Goal: Browse casually

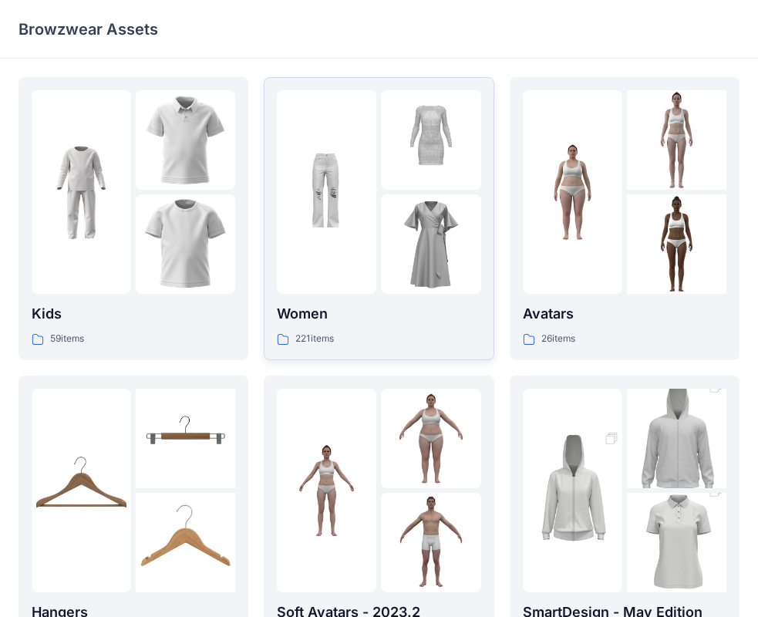
click at [408, 311] on p "Women" at bounding box center [378, 314] width 203 height 22
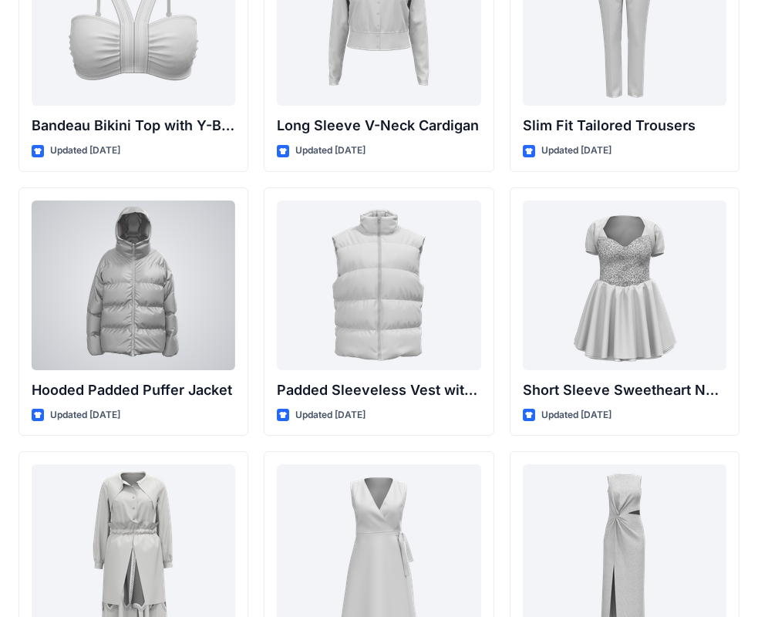
scroll to position [1736, 0]
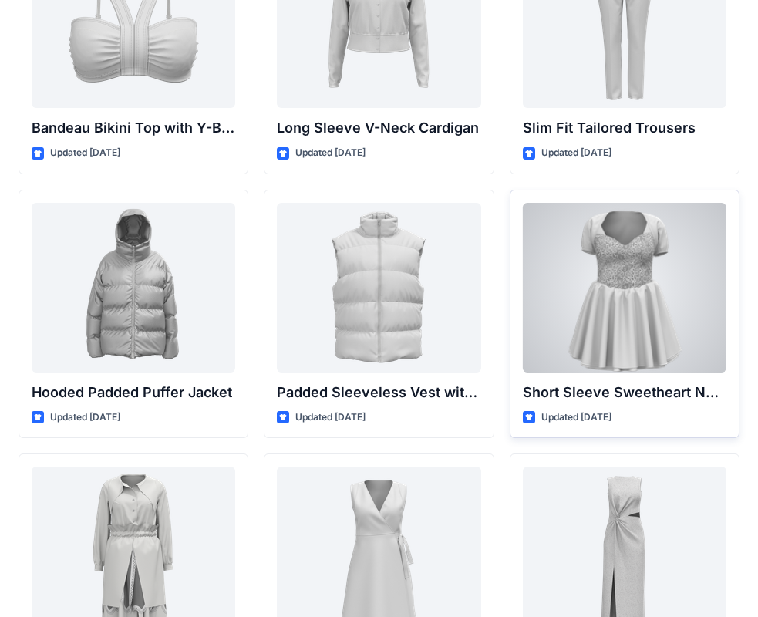
click at [588, 270] on div at bounding box center [624, 288] width 203 height 170
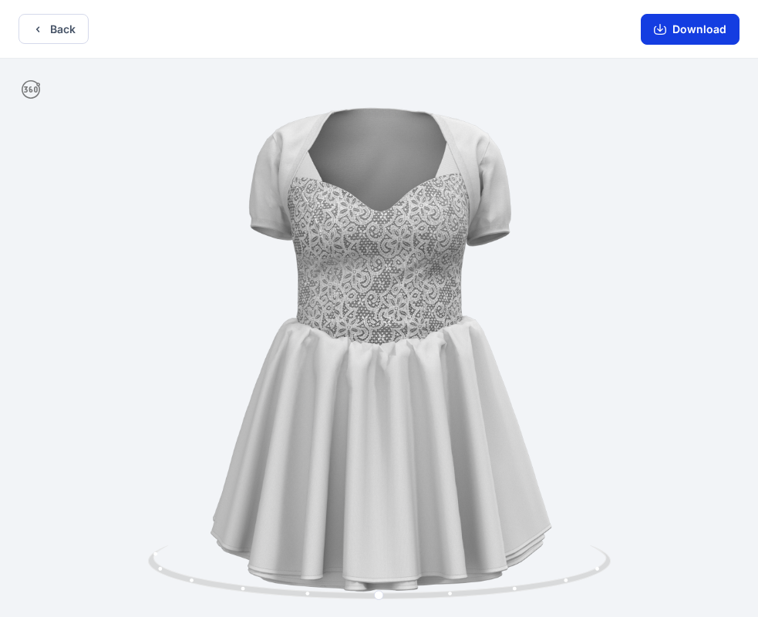
click at [676, 26] on button "Download" at bounding box center [689, 29] width 99 height 31
click at [59, 29] on button "Back" at bounding box center [53, 29] width 70 height 30
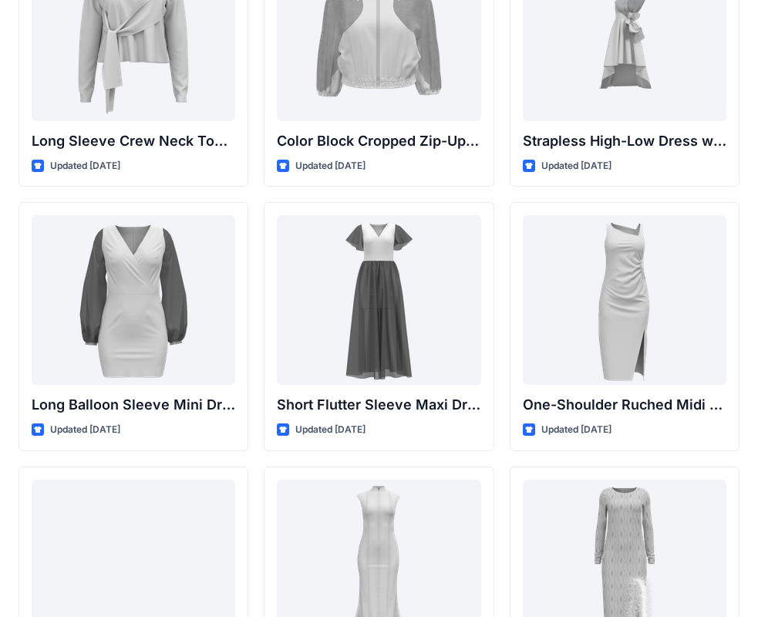
scroll to position [385, 0]
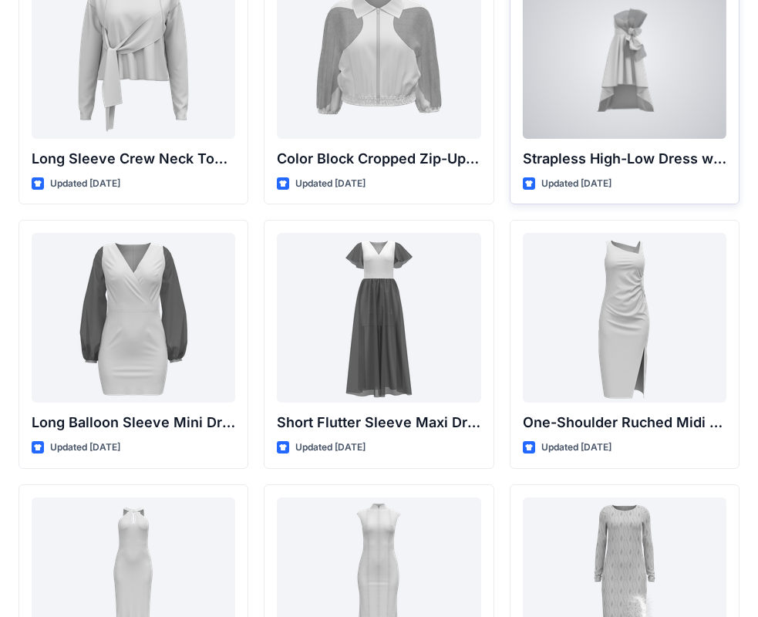
click at [580, 77] on div at bounding box center [624, 54] width 203 height 170
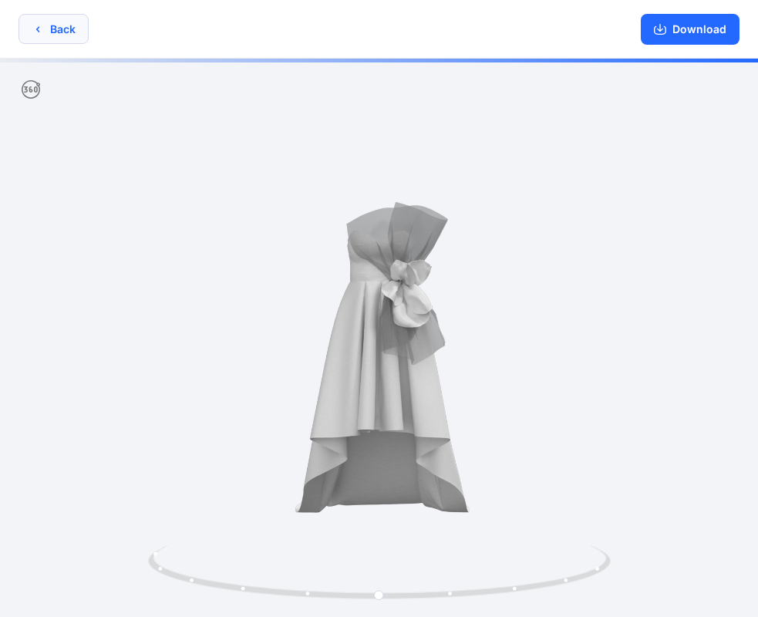
click at [52, 27] on button "Back" at bounding box center [53, 29] width 70 height 30
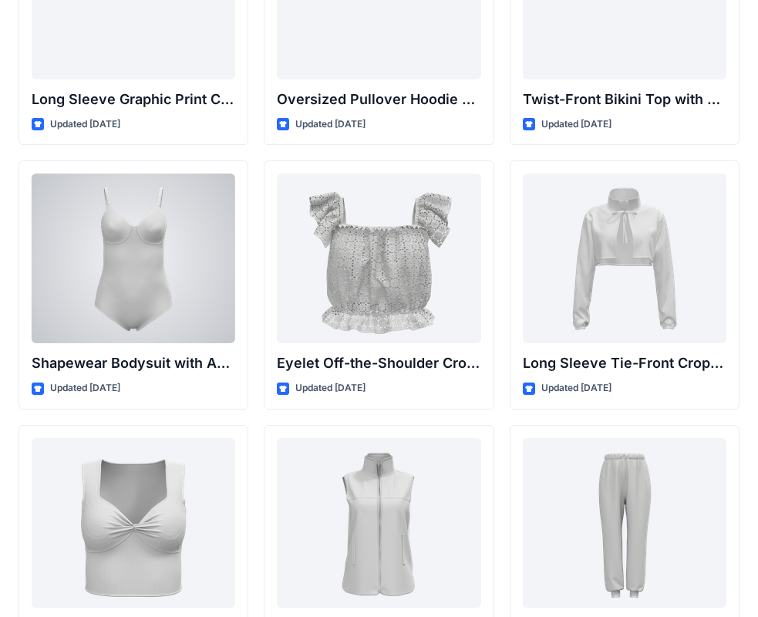
scroll to position [5318, 0]
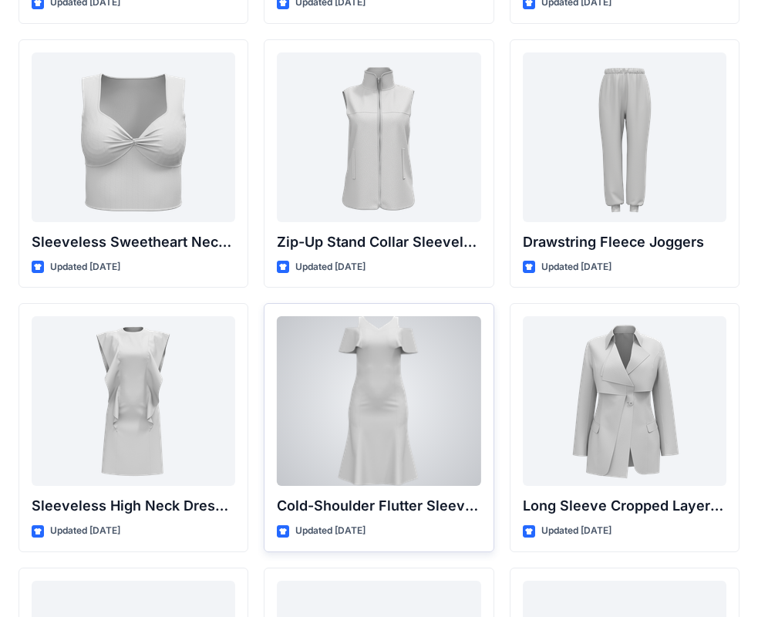
click at [343, 397] on div at bounding box center [378, 401] width 203 height 170
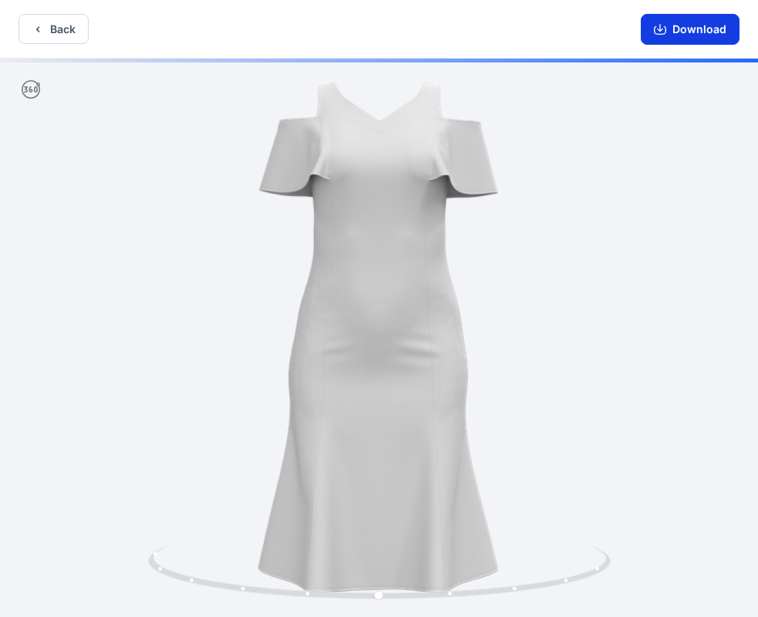
click at [673, 20] on button "Download" at bounding box center [689, 29] width 99 height 31
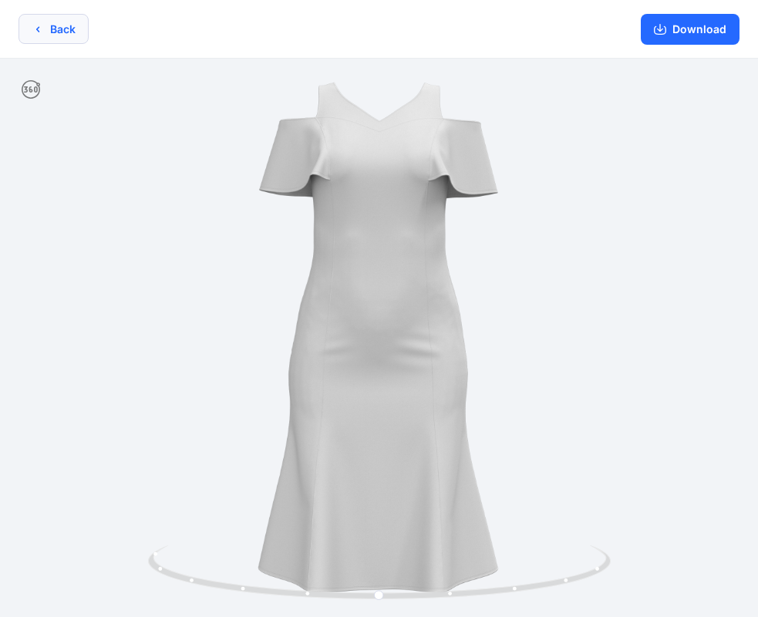
click at [61, 36] on button "Back" at bounding box center [53, 29] width 70 height 30
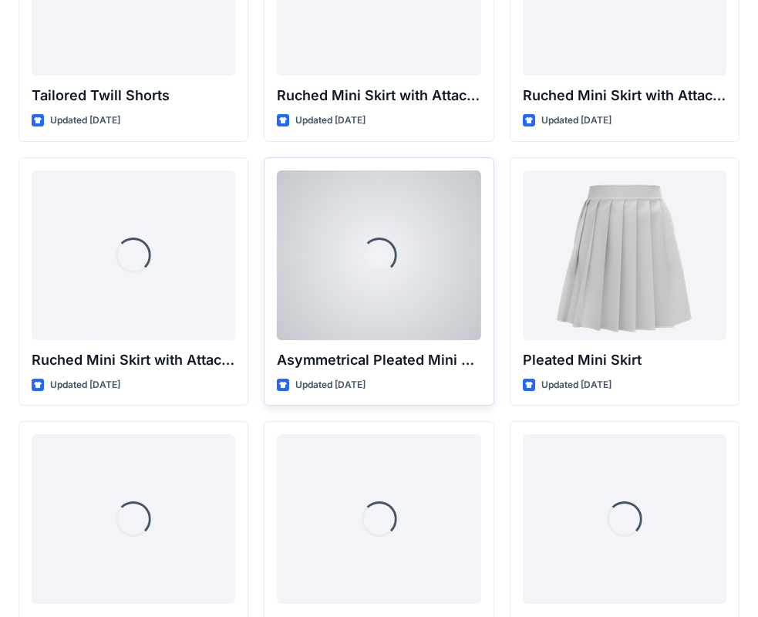
scroll to position [4283, 0]
